Goal: Find specific page/section: Find specific page/section

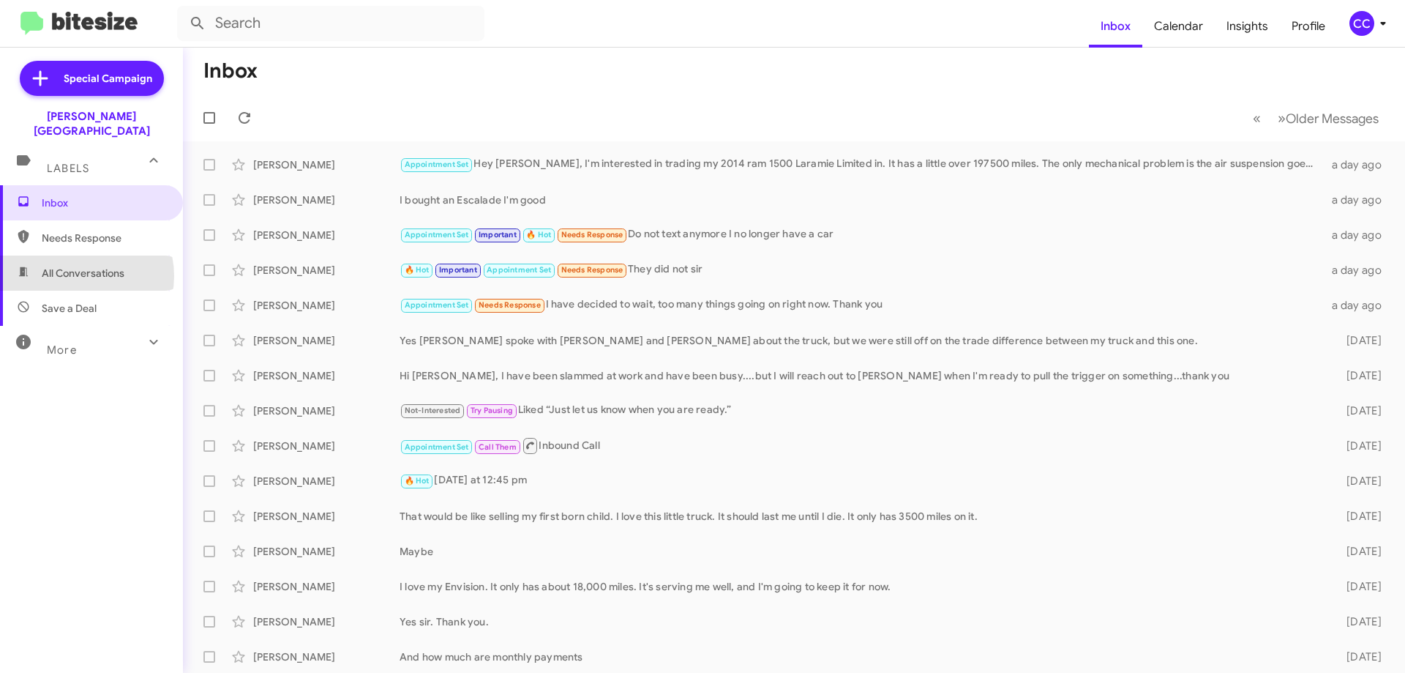
click at [76, 266] on span "All Conversations" at bounding box center [83, 273] width 83 height 15
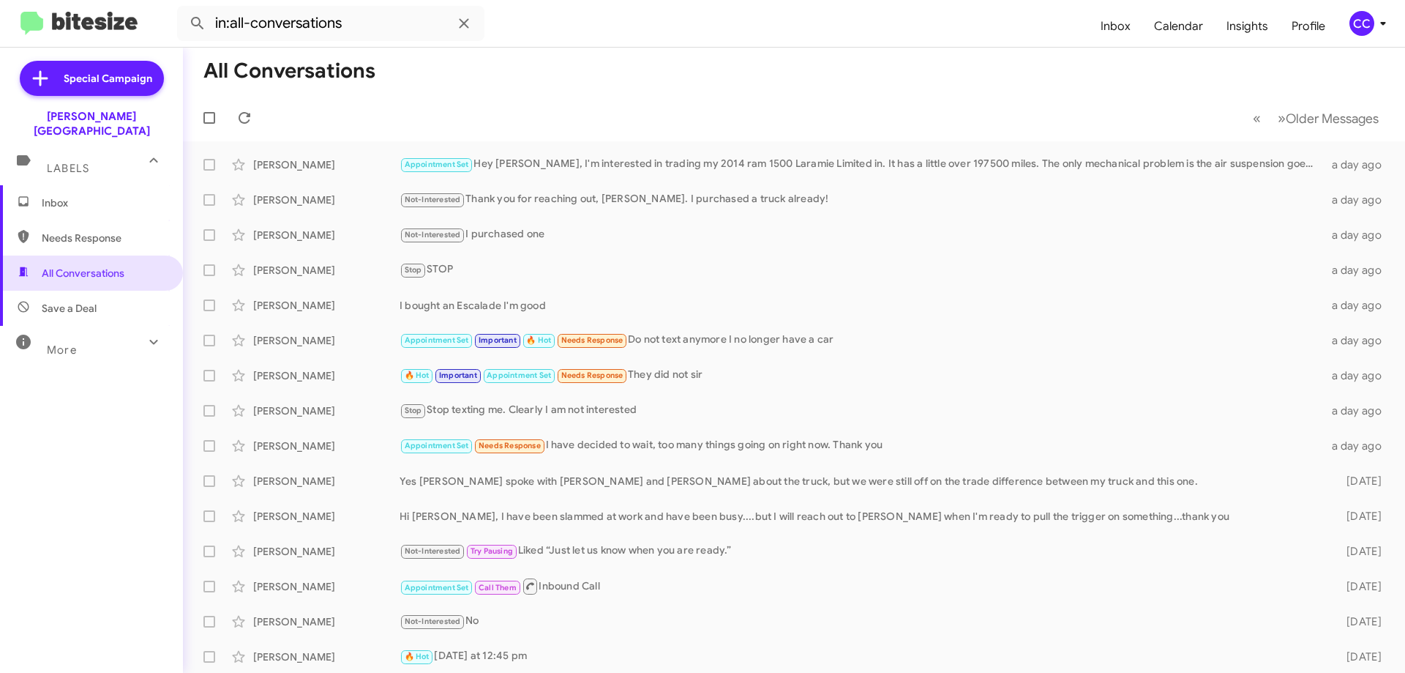
click at [84, 231] on span "Needs Response" at bounding box center [104, 238] width 124 height 15
type input "in:needs-response"
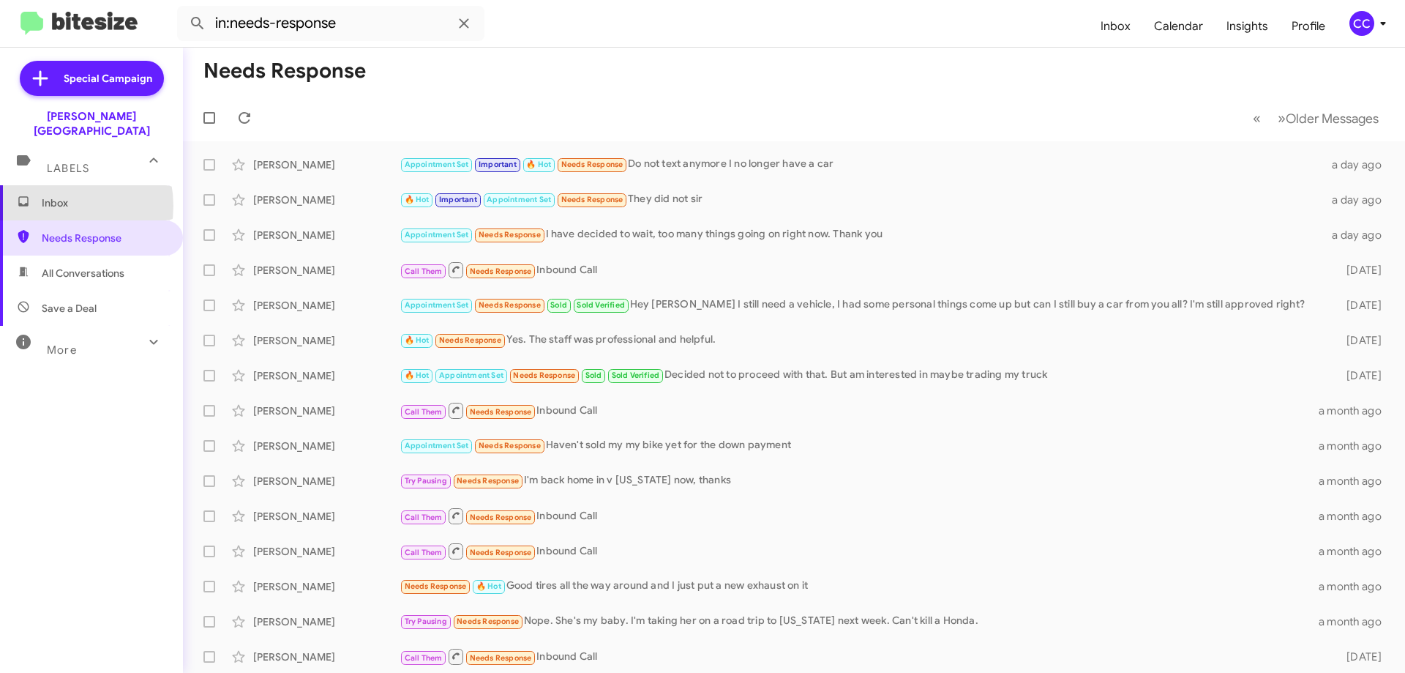
click at [55, 195] on span "Inbox" at bounding box center [104, 202] width 124 height 15
